Goal: Information Seeking & Learning: Learn about a topic

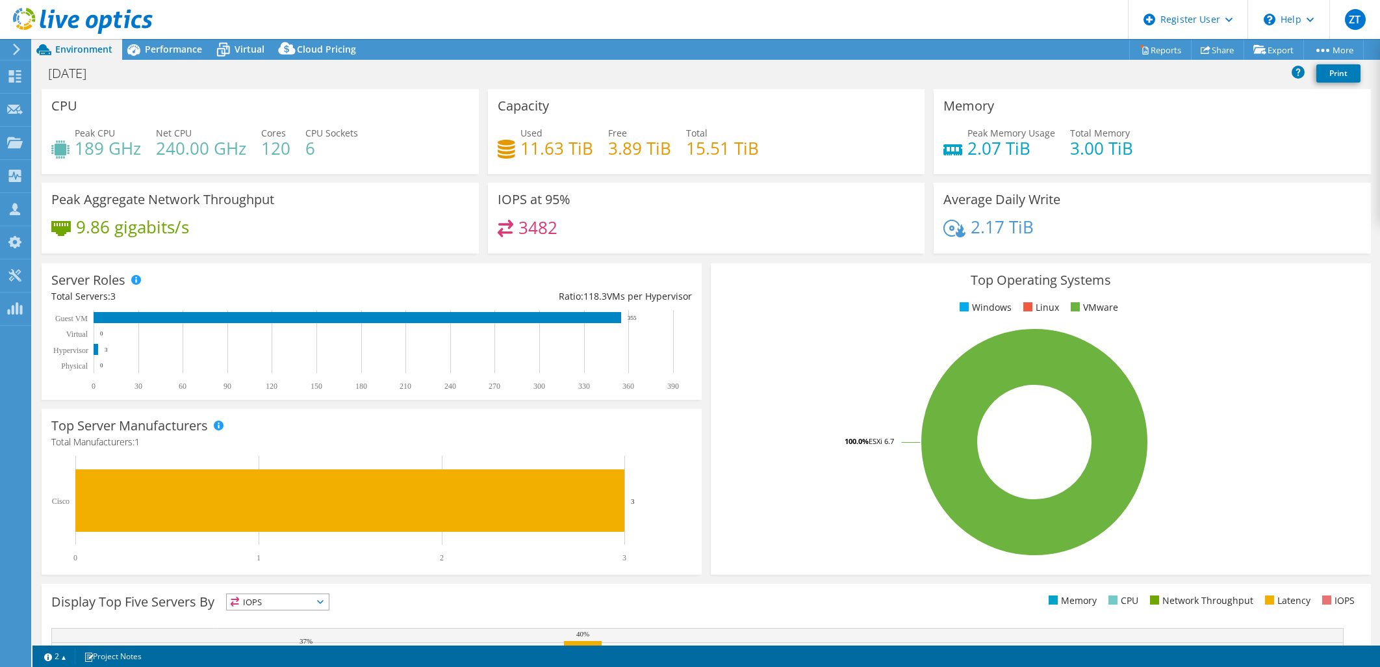
select select "USD"
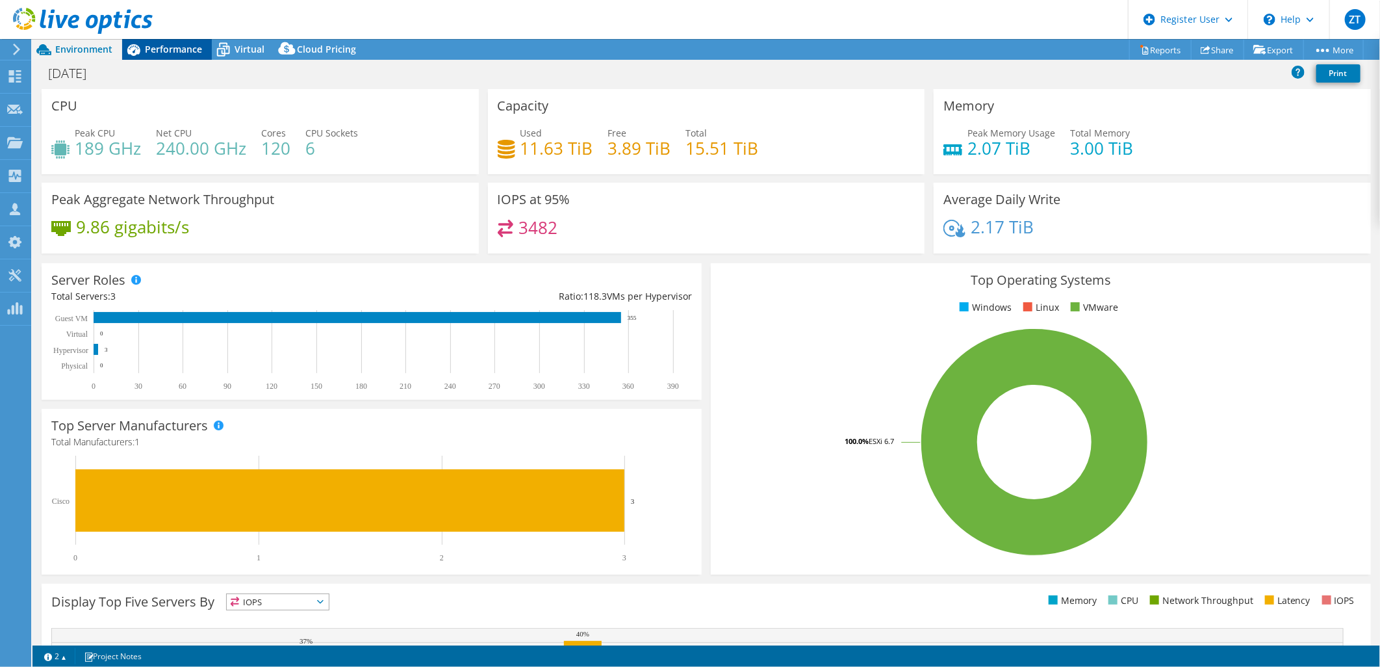
click at [190, 55] on span "Performance" at bounding box center [173, 49] width 57 height 12
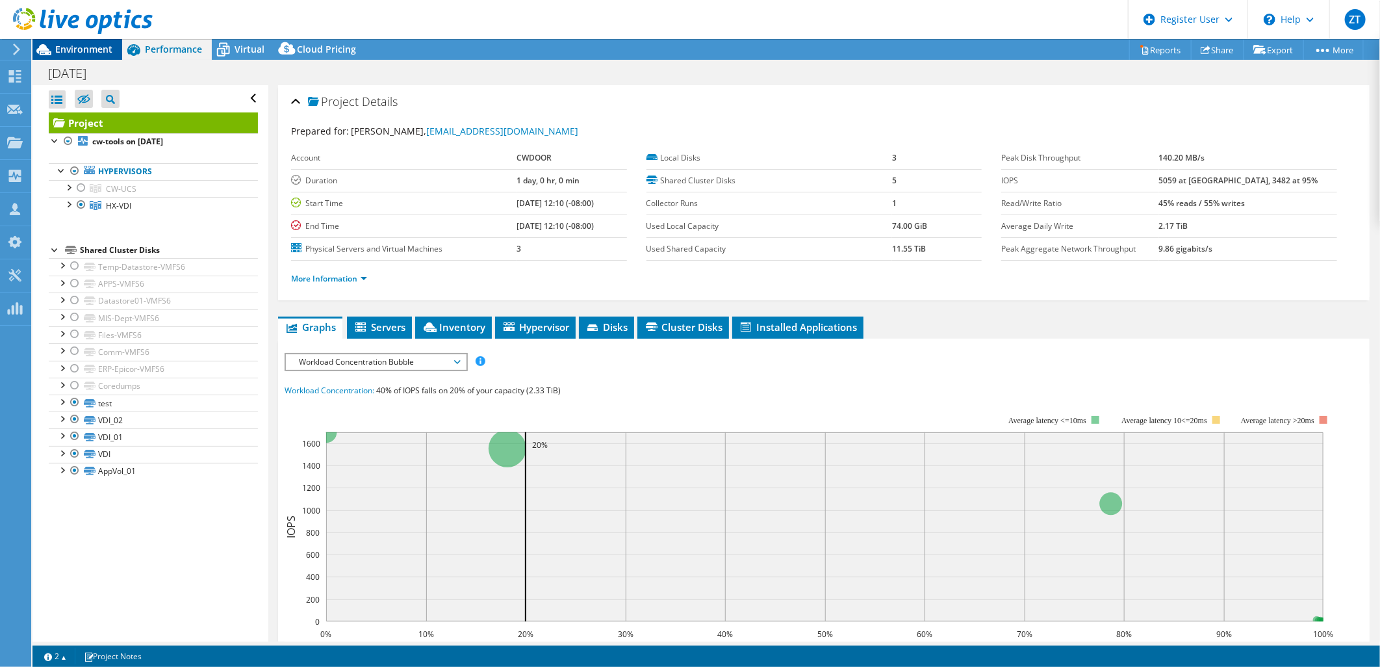
click at [90, 51] on span "Environment" at bounding box center [83, 49] width 57 height 12
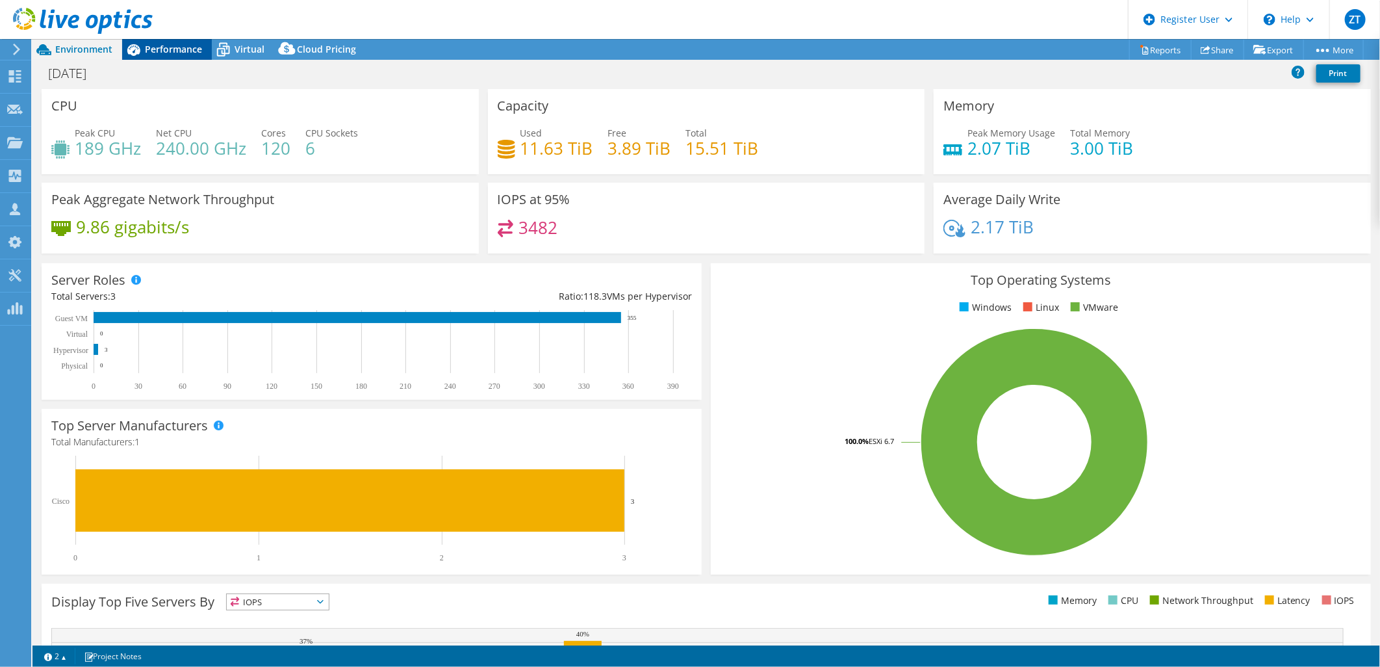
click at [154, 46] on span "Performance" at bounding box center [173, 49] width 57 height 12
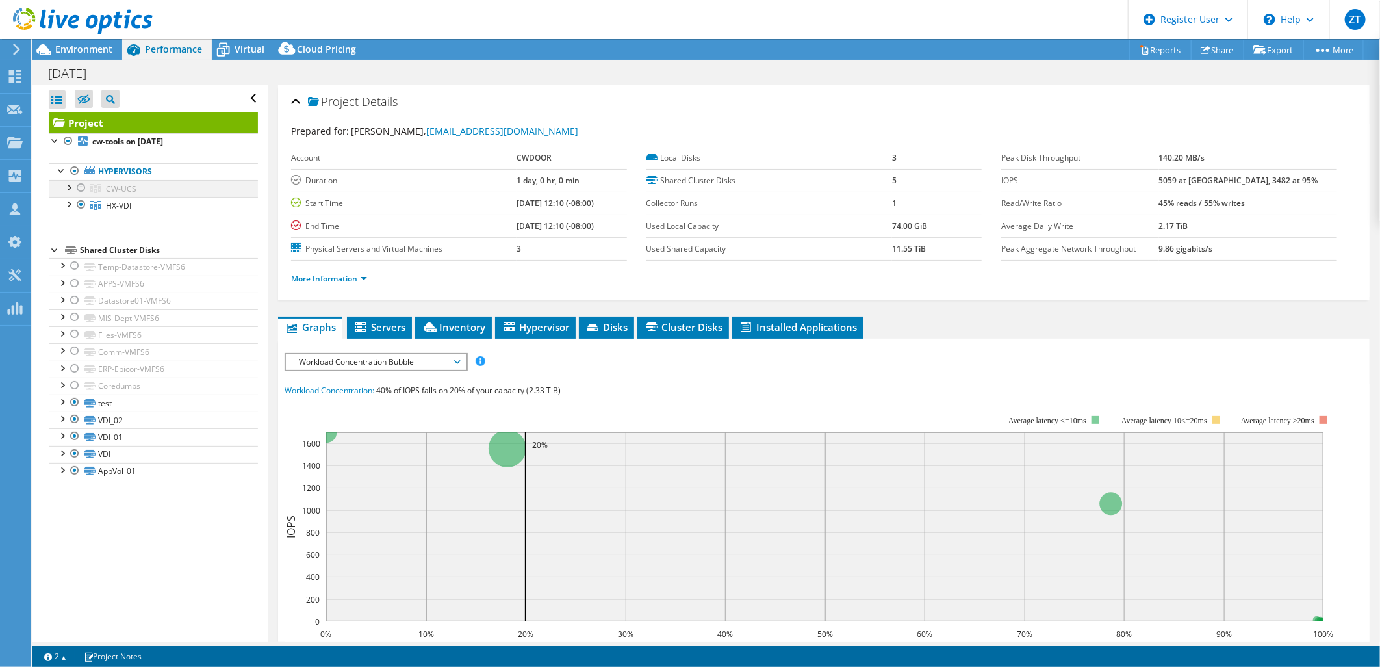
click at [81, 189] on div at bounding box center [81, 188] width 13 height 16
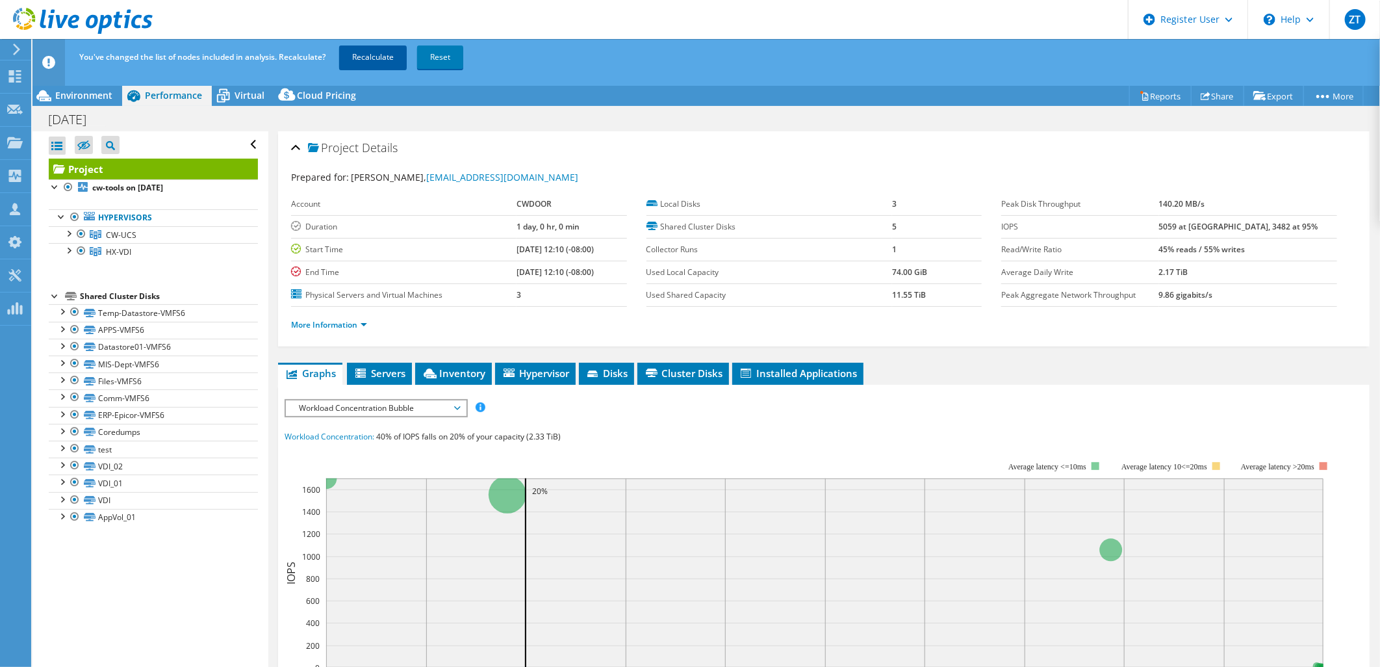
click at [372, 62] on link "Recalculate" at bounding box center [373, 56] width 68 height 23
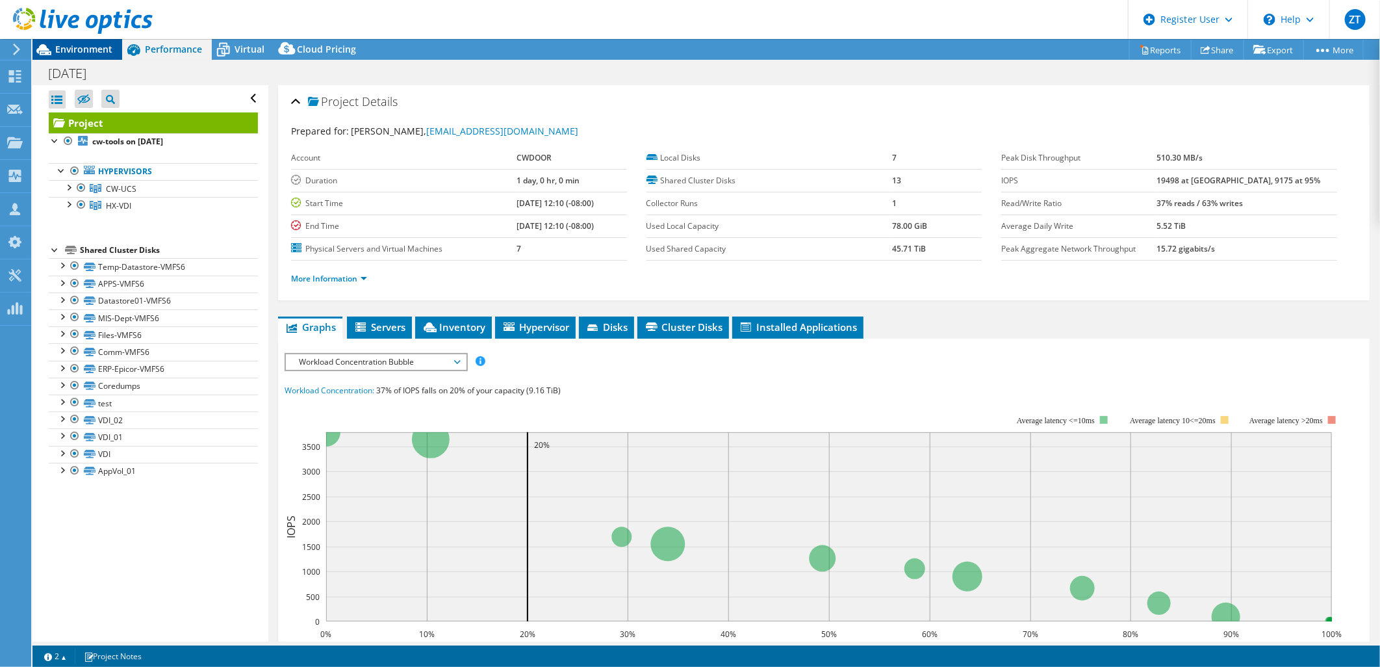
click at [94, 49] on span "Environment" at bounding box center [83, 49] width 57 height 12
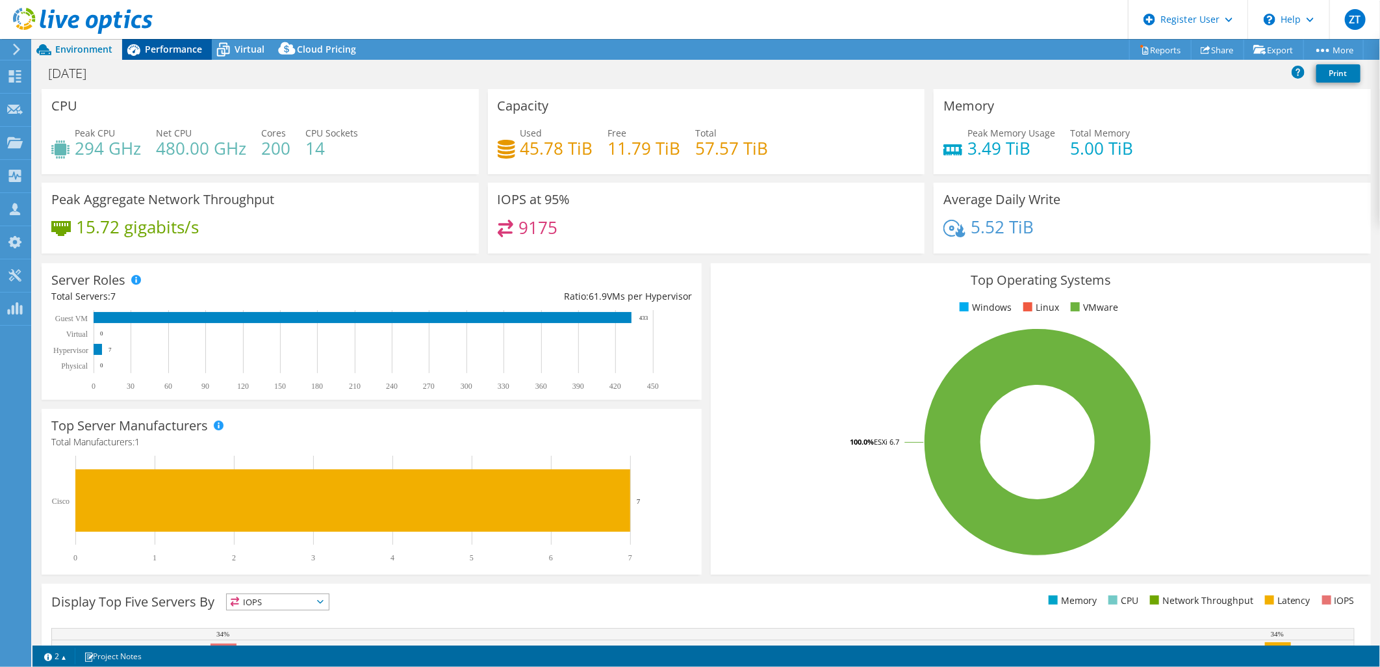
click at [183, 44] on span "Performance" at bounding box center [173, 49] width 57 height 12
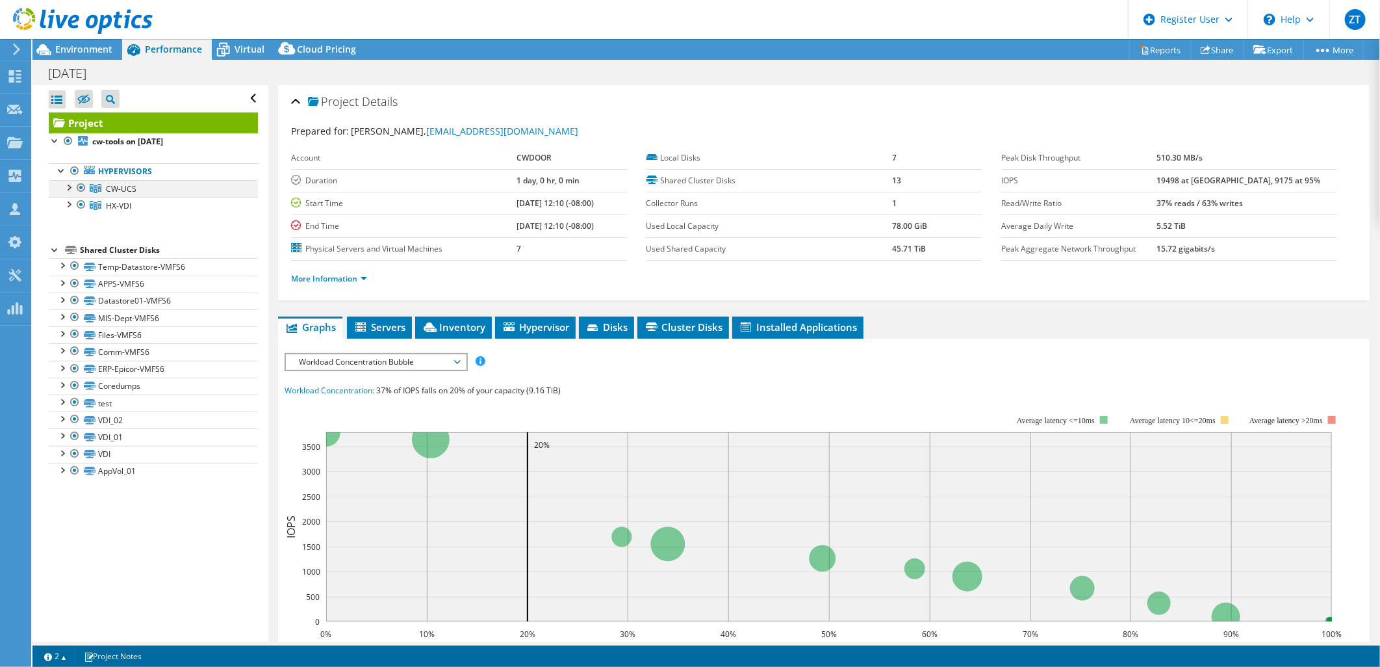
click at [81, 186] on div at bounding box center [81, 188] width 13 height 16
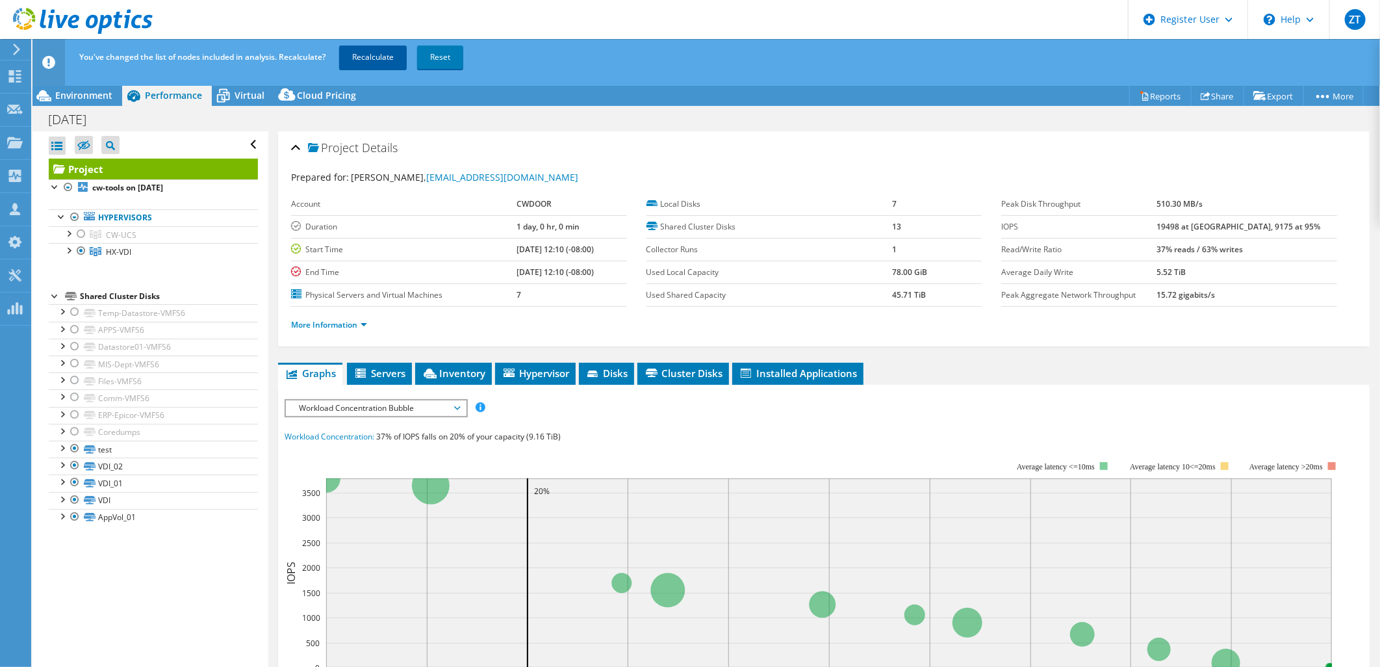
click at [366, 64] on link "Recalculate" at bounding box center [373, 56] width 68 height 23
click at [74, 104] on div "Environment" at bounding box center [77, 95] width 90 height 21
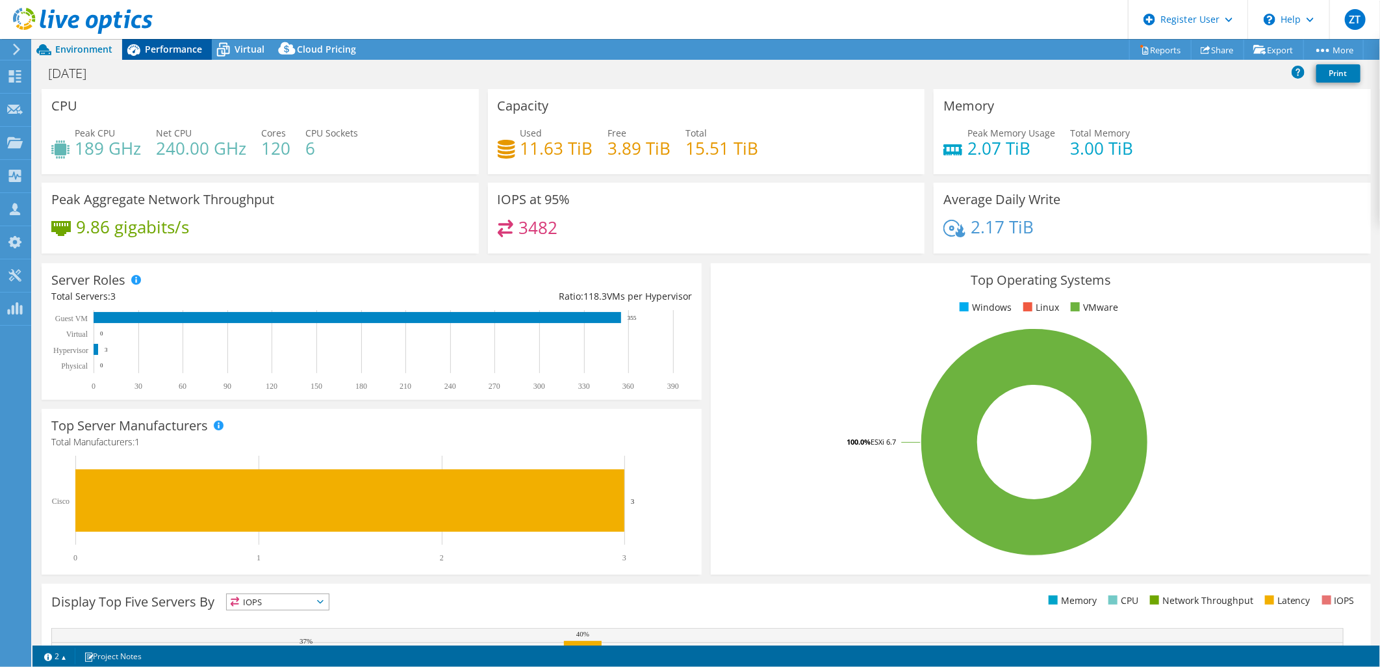
click at [186, 52] on span "Performance" at bounding box center [173, 49] width 57 height 12
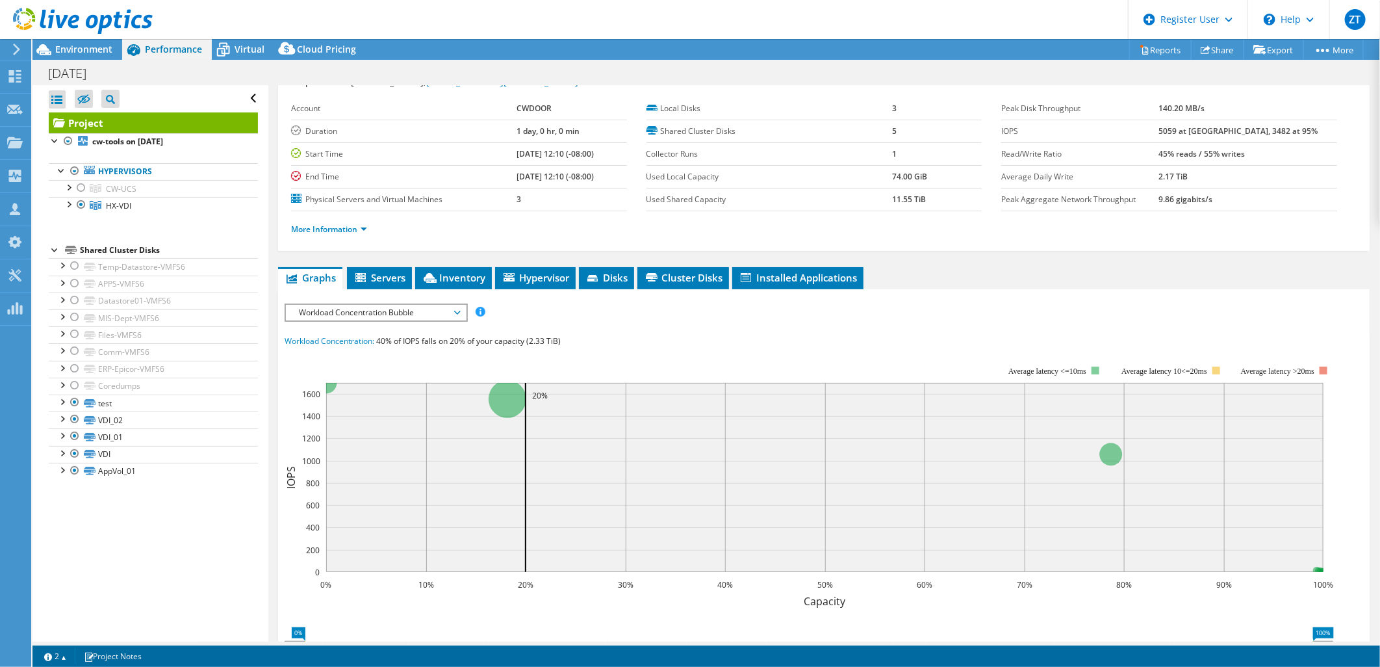
scroll to position [47, 0]
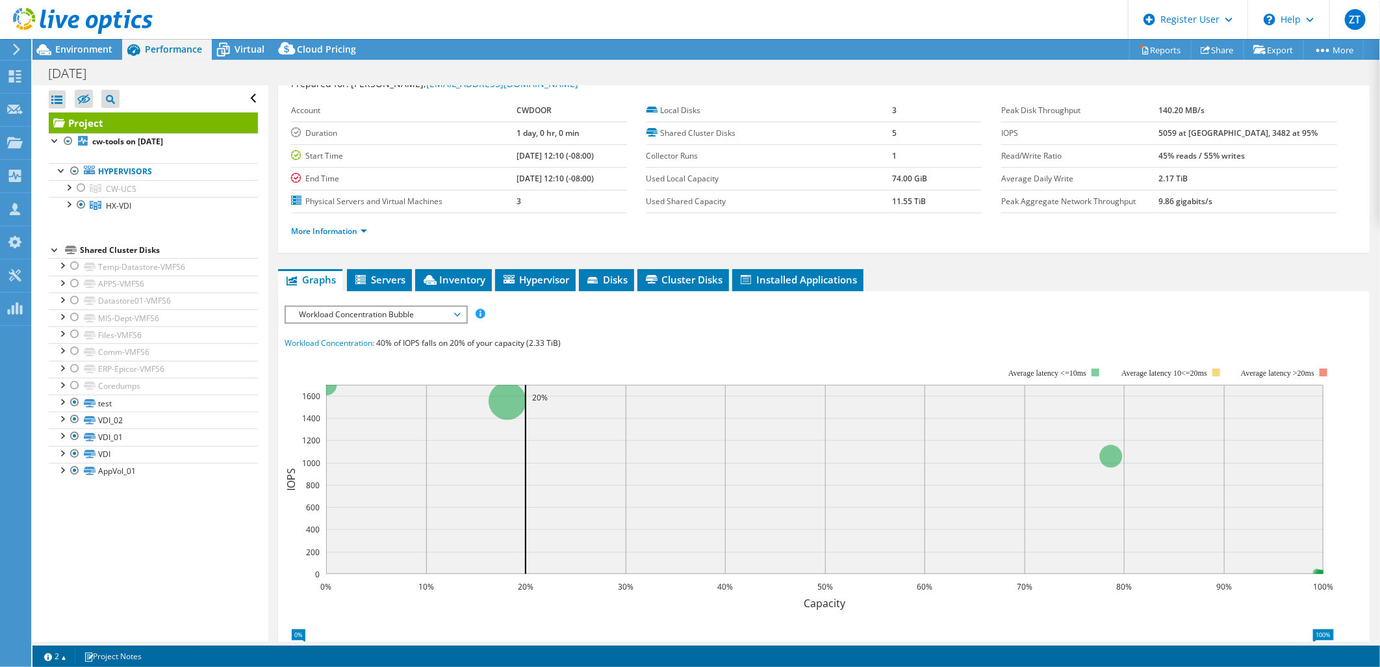
click at [451, 307] on span "Workload Concentration Bubble" at bounding box center [375, 315] width 167 height 16
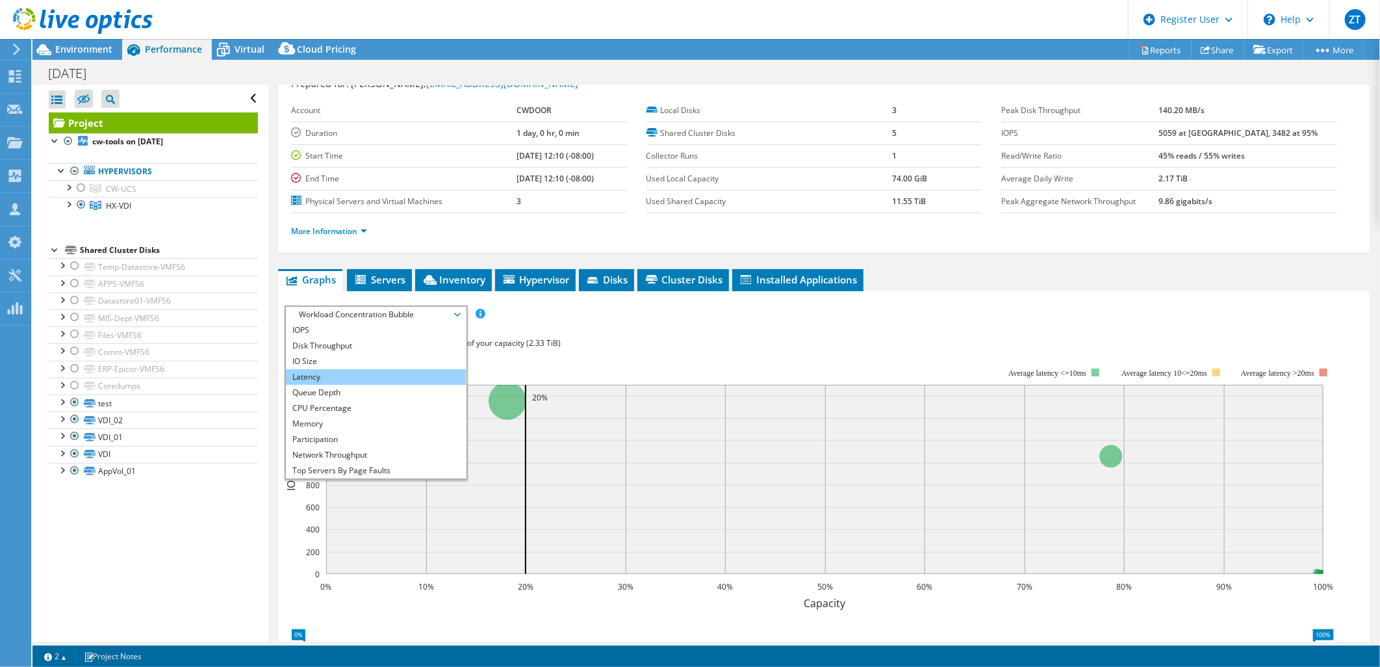
click at [413, 375] on li "Latency" at bounding box center [376, 377] width 180 height 16
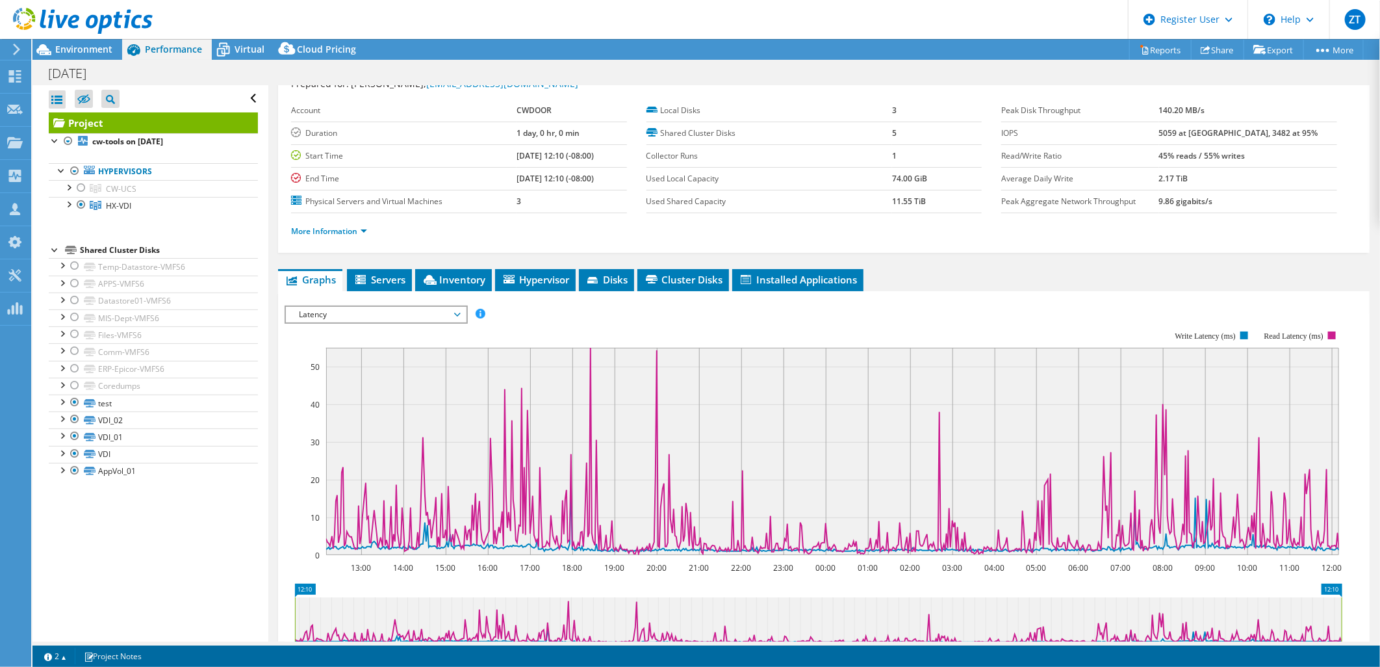
click at [458, 309] on span "Latency" at bounding box center [375, 315] width 167 height 16
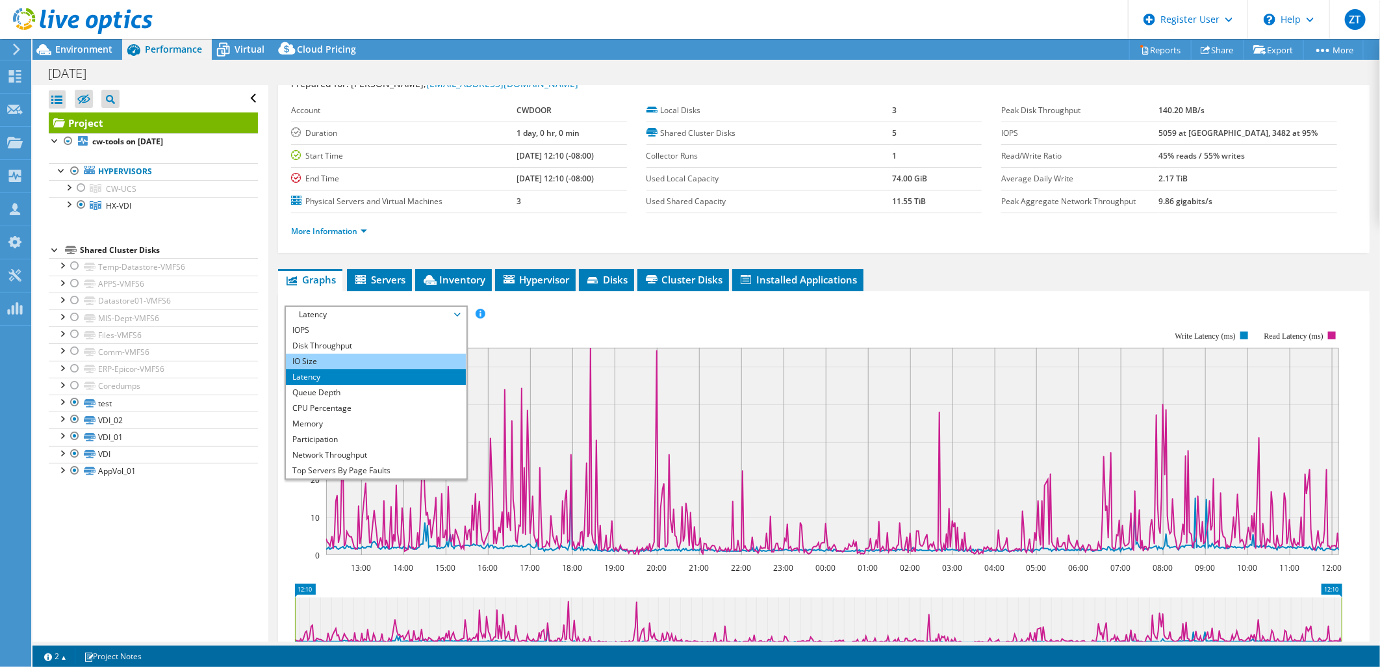
click at [426, 354] on li "IO Size" at bounding box center [376, 361] width 180 height 16
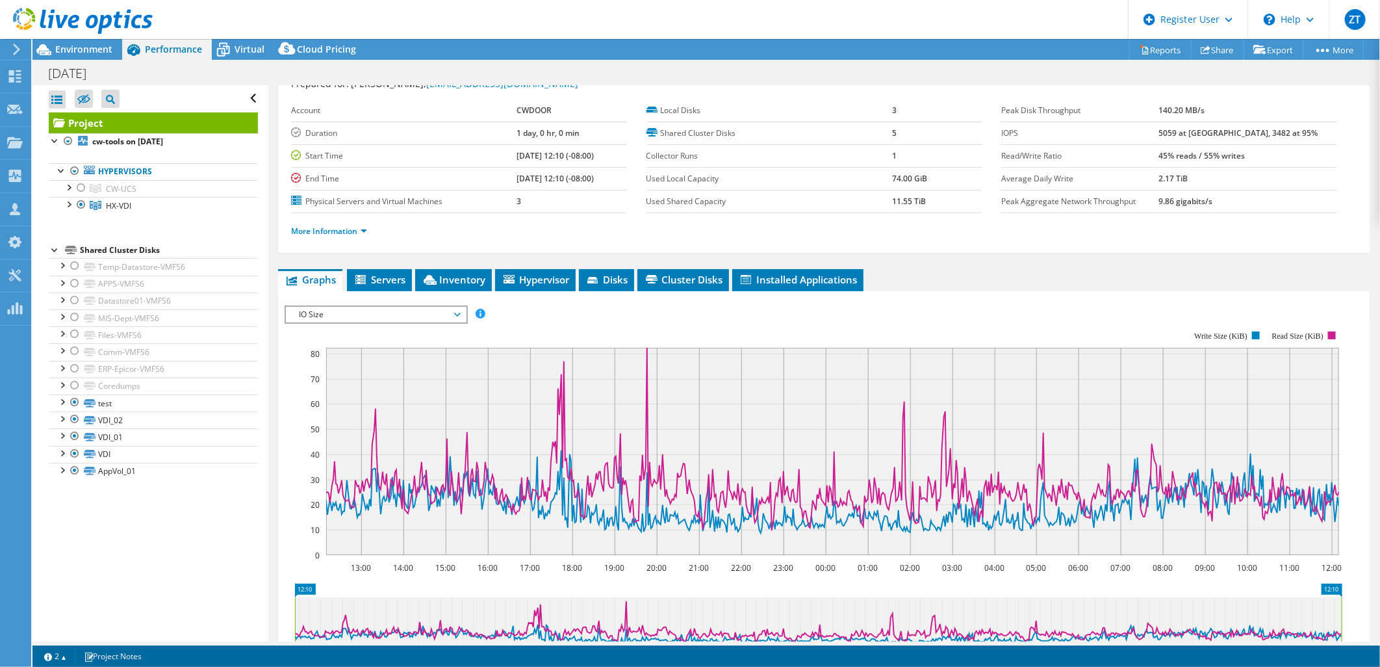
click at [439, 313] on span "IO Size" at bounding box center [375, 315] width 167 height 16
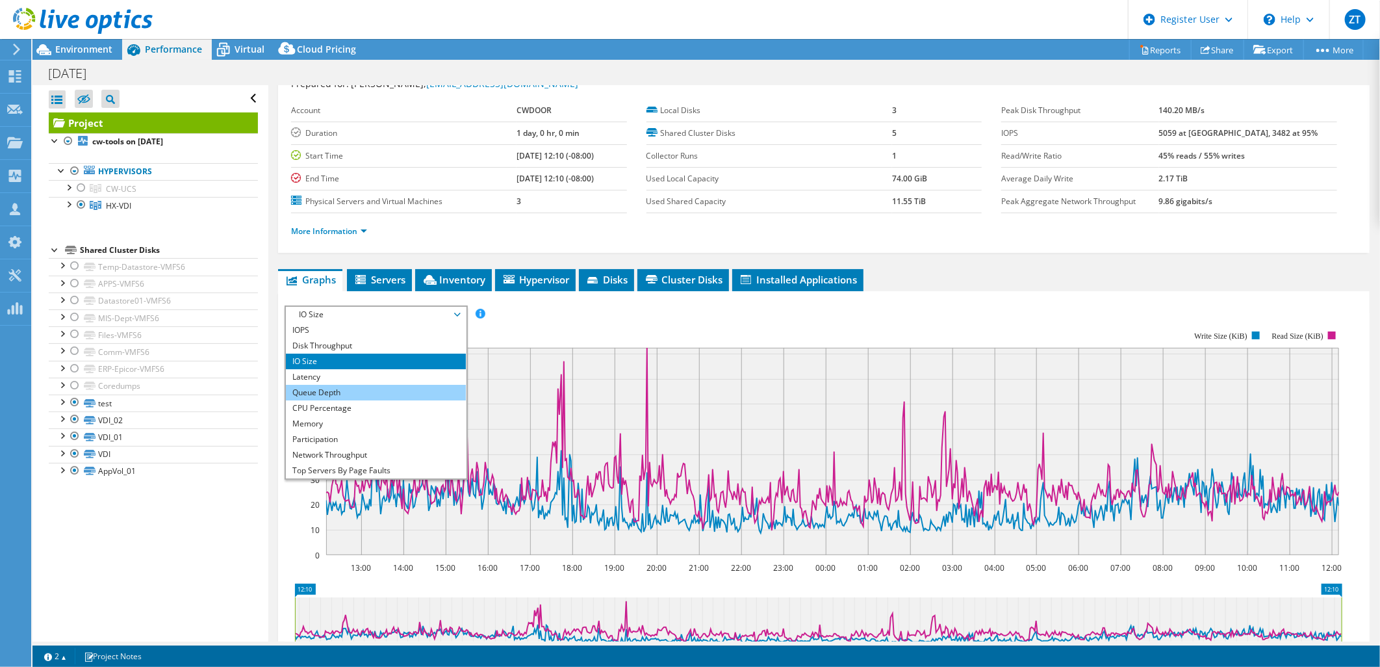
click at [417, 389] on li "Queue Depth" at bounding box center [376, 393] width 180 height 16
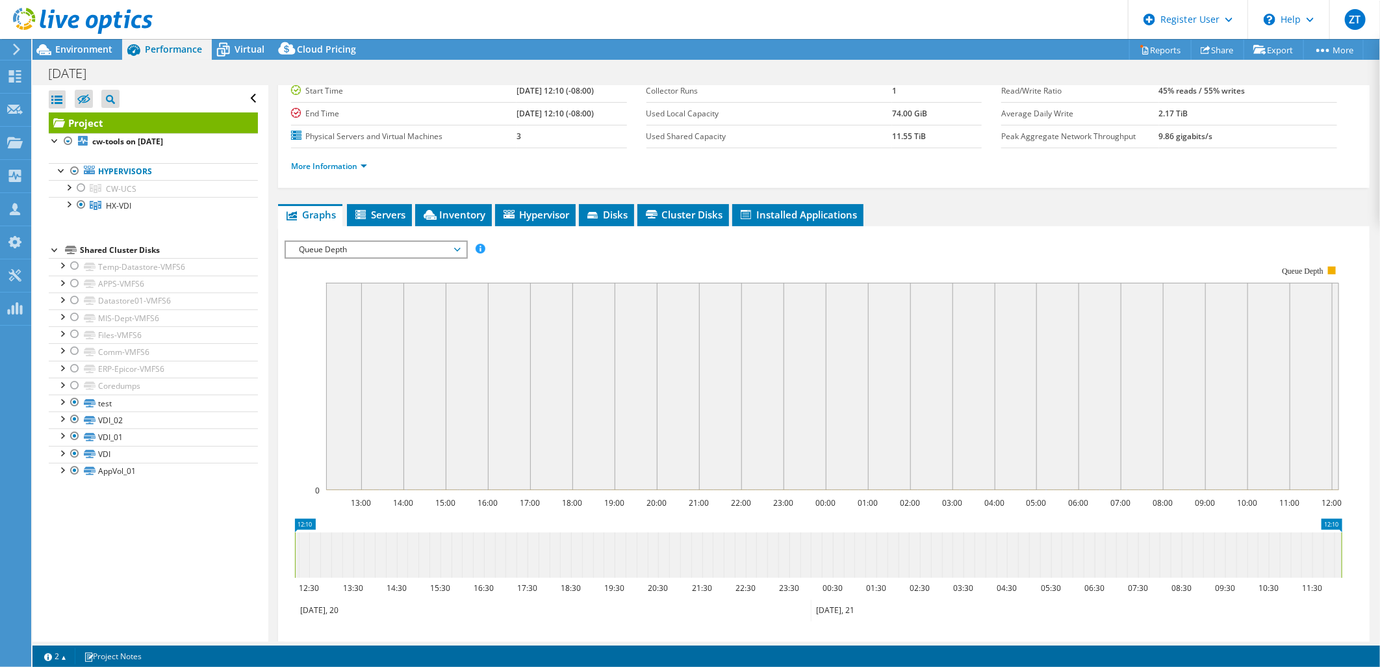
scroll to position [105, 0]
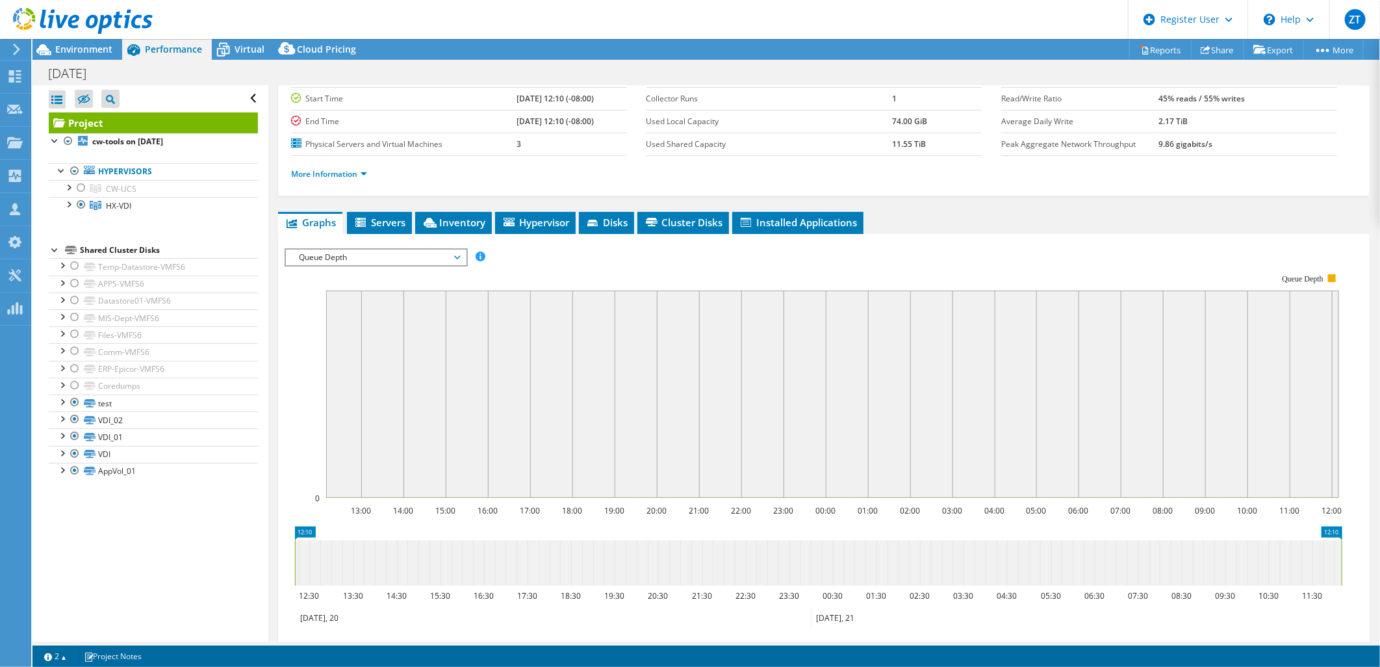
click at [456, 254] on span "Queue Depth" at bounding box center [375, 258] width 167 height 16
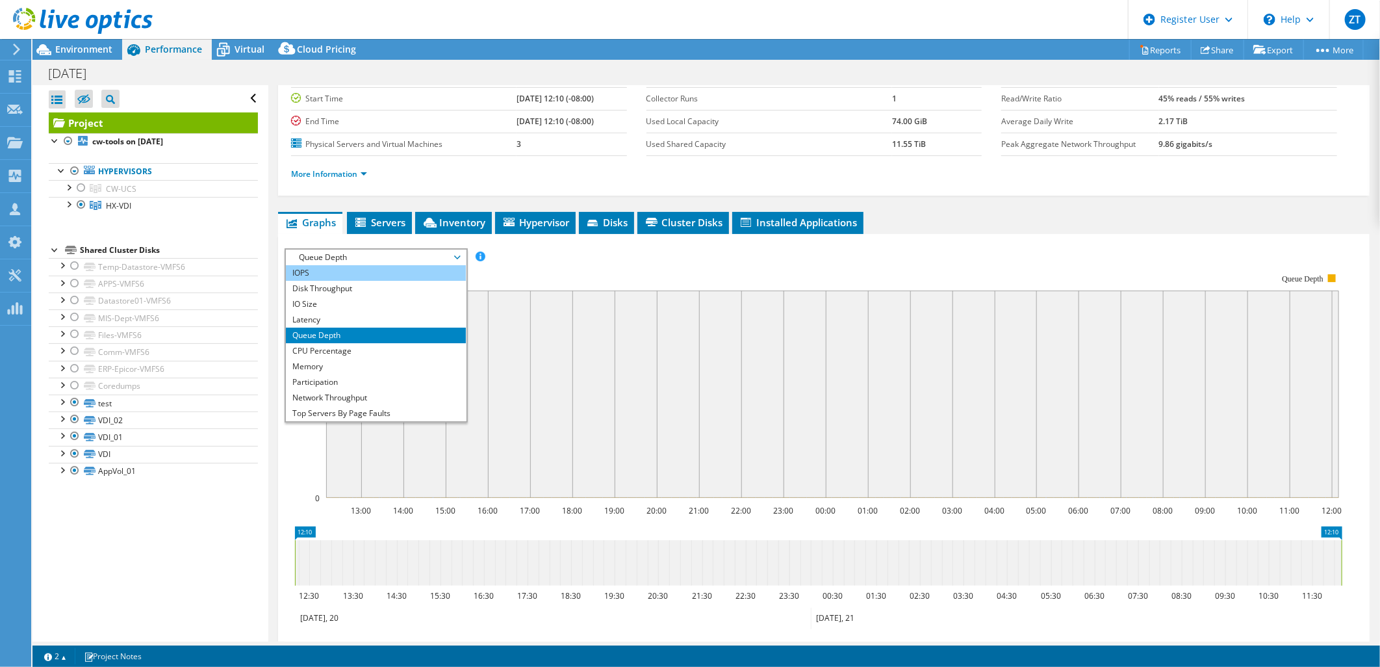
click at [446, 265] on li "IOPS" at bounding box center [376, 273] width 180 height 16
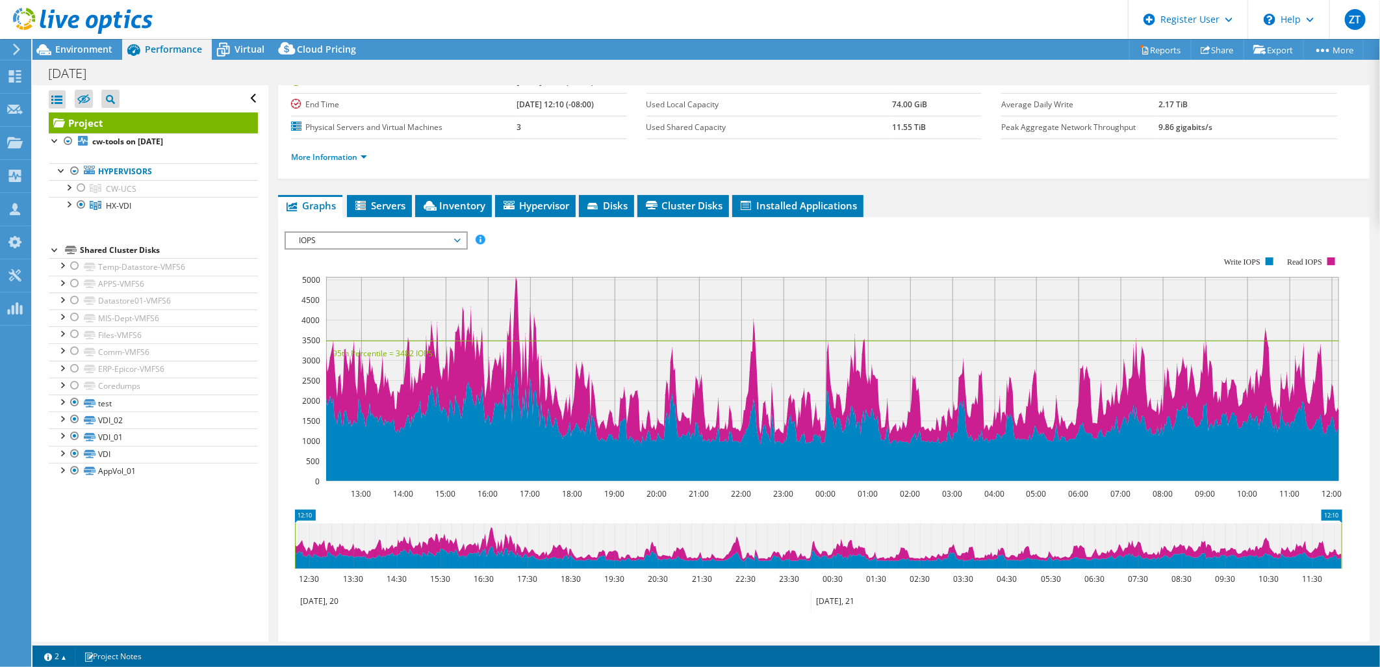
scroll to position [121, 0]
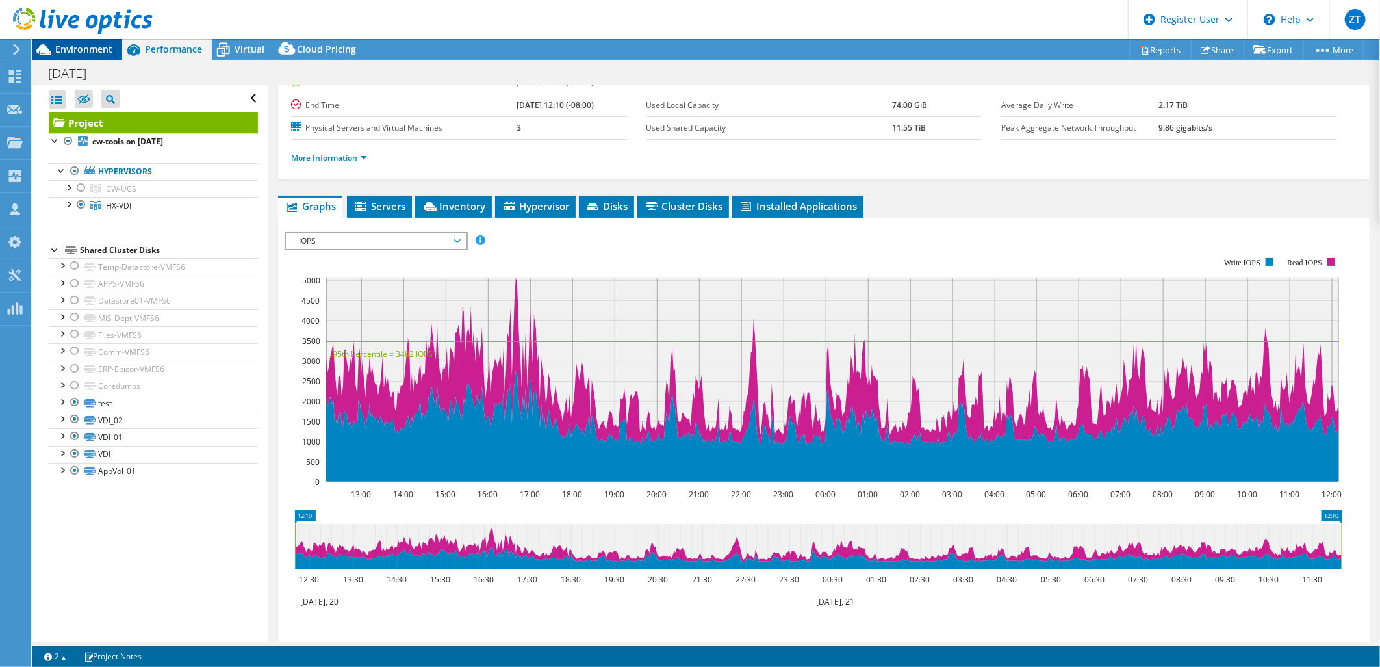
click at [81, 47] on span "Environment" at bounding box center [83, 49] width 57 height 12
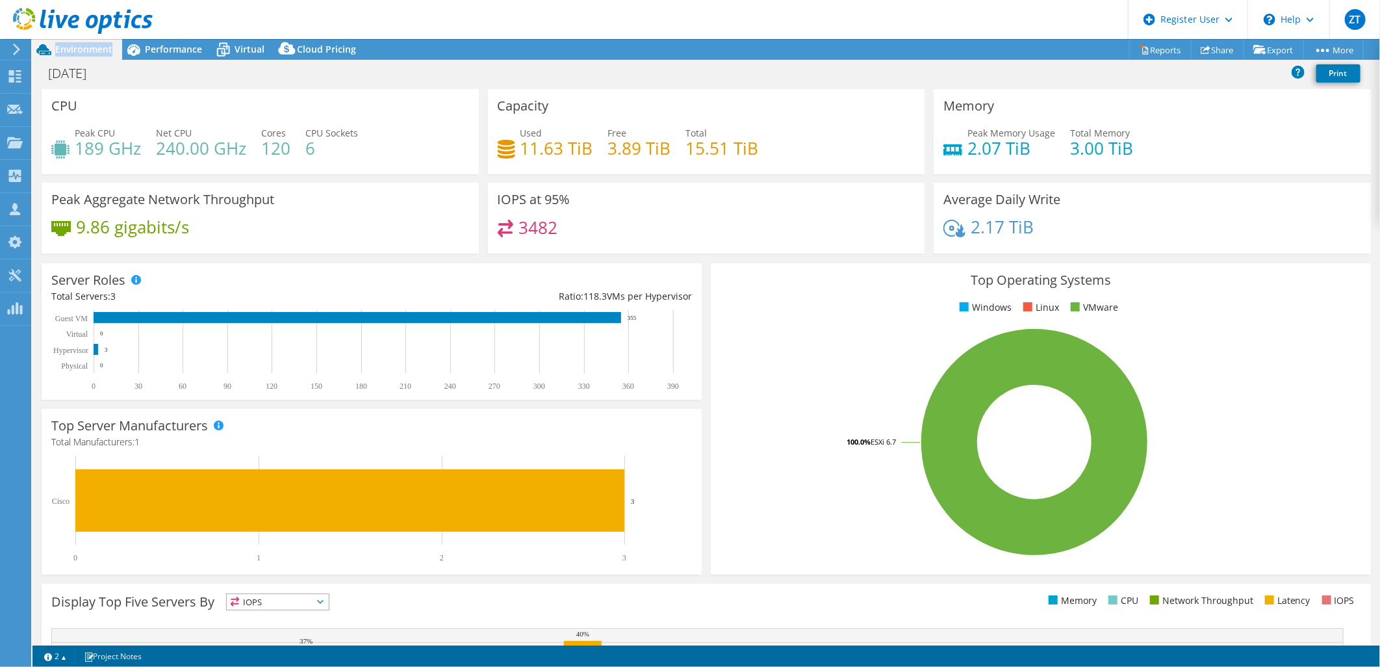
copy span "Environment"
click at [189, 53] on span "Performance" at bounding box center [173, 49] width 57 height 12
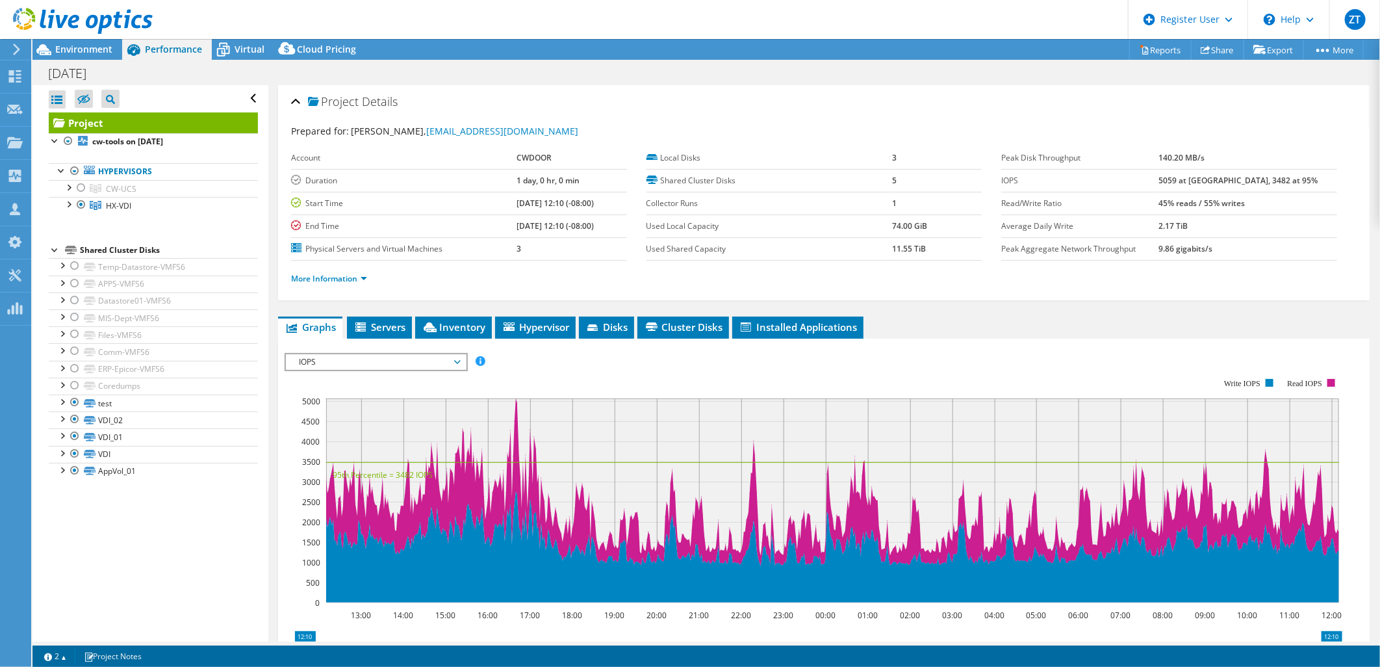
scroll to position [21, 0]
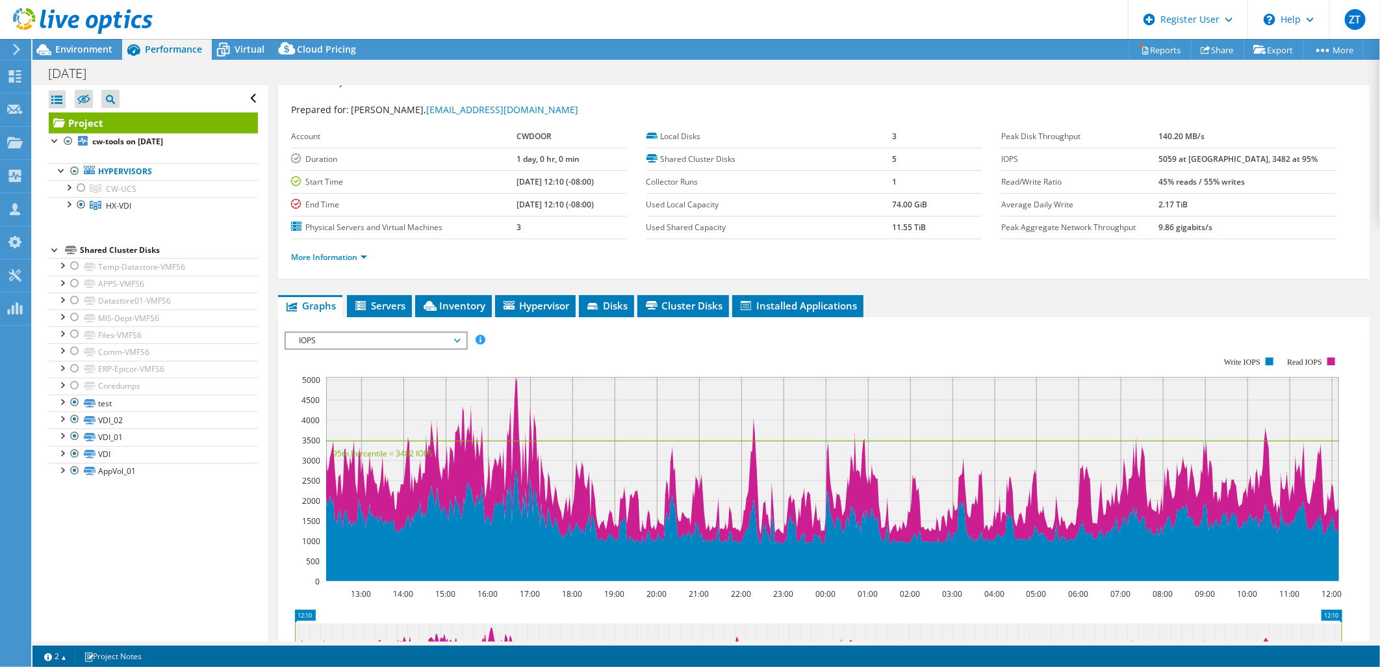
click at [80, 37] on div at bounding box center [76, 22] width 153 height 44
click at [73, 53] on span "Environment" at bounding box center [83, 49] width 57 height 12
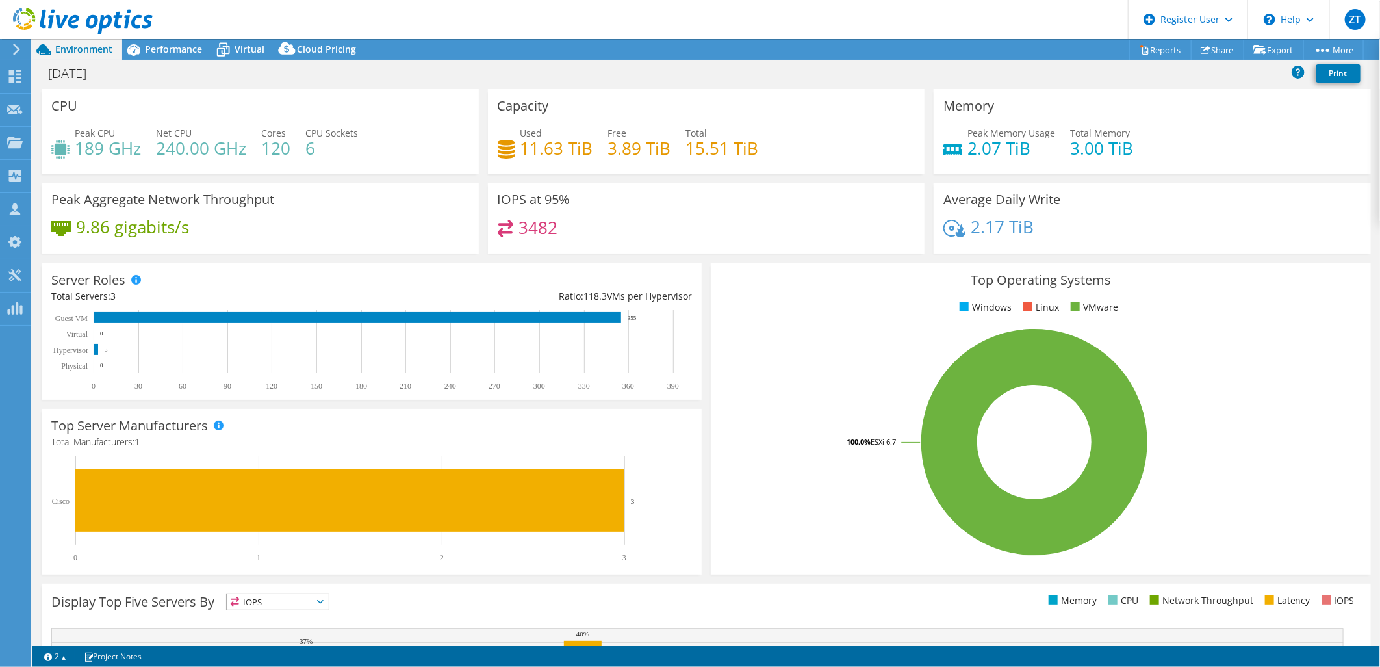
click at [698, 267] on div "Server Roles Physical Servers represent bare metal servers that were targets of…" at bounding box center [371, 332] width 669 height 146
